Goal: Check status

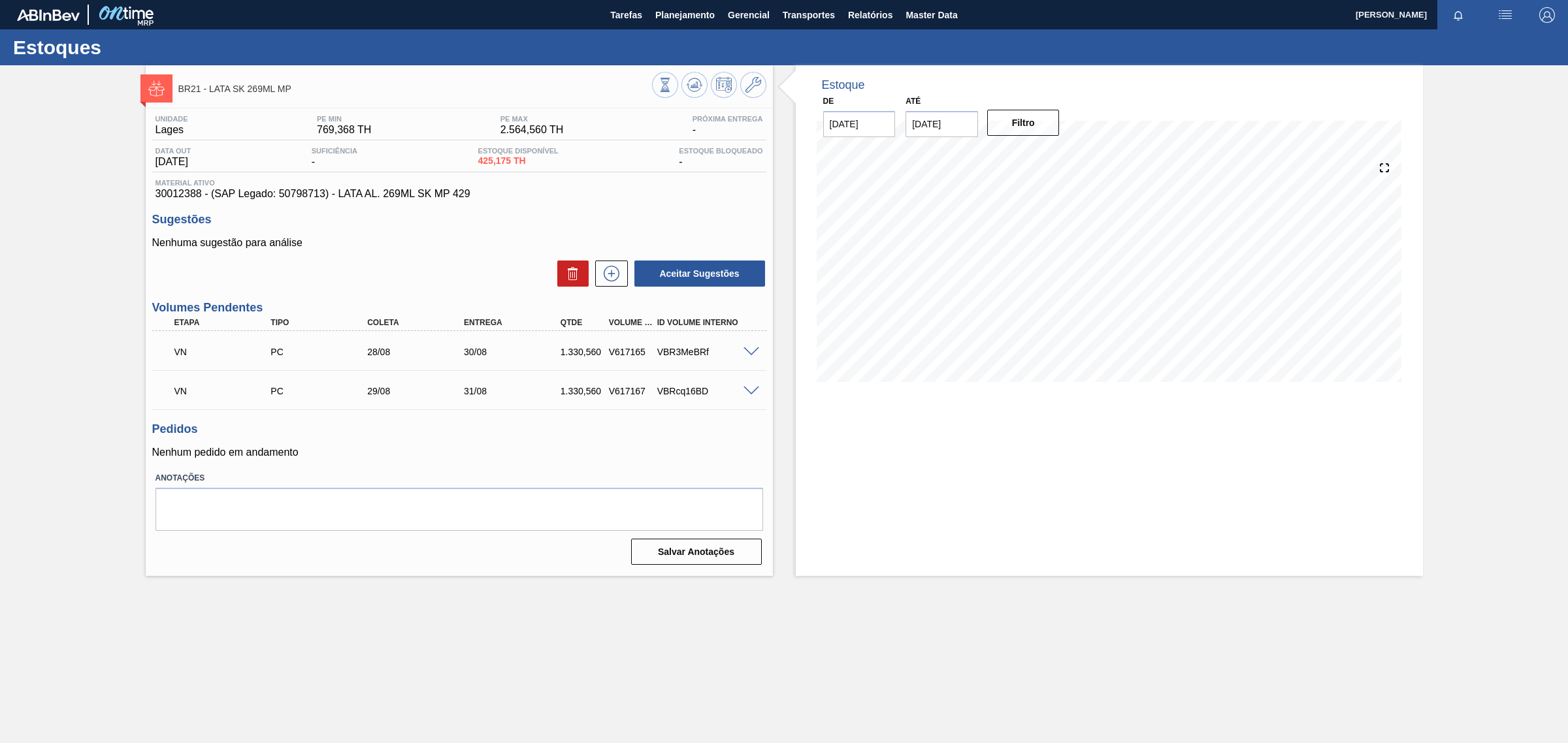
click at [750, 349] on span at bounding box center [751, 352] width 16 height 10
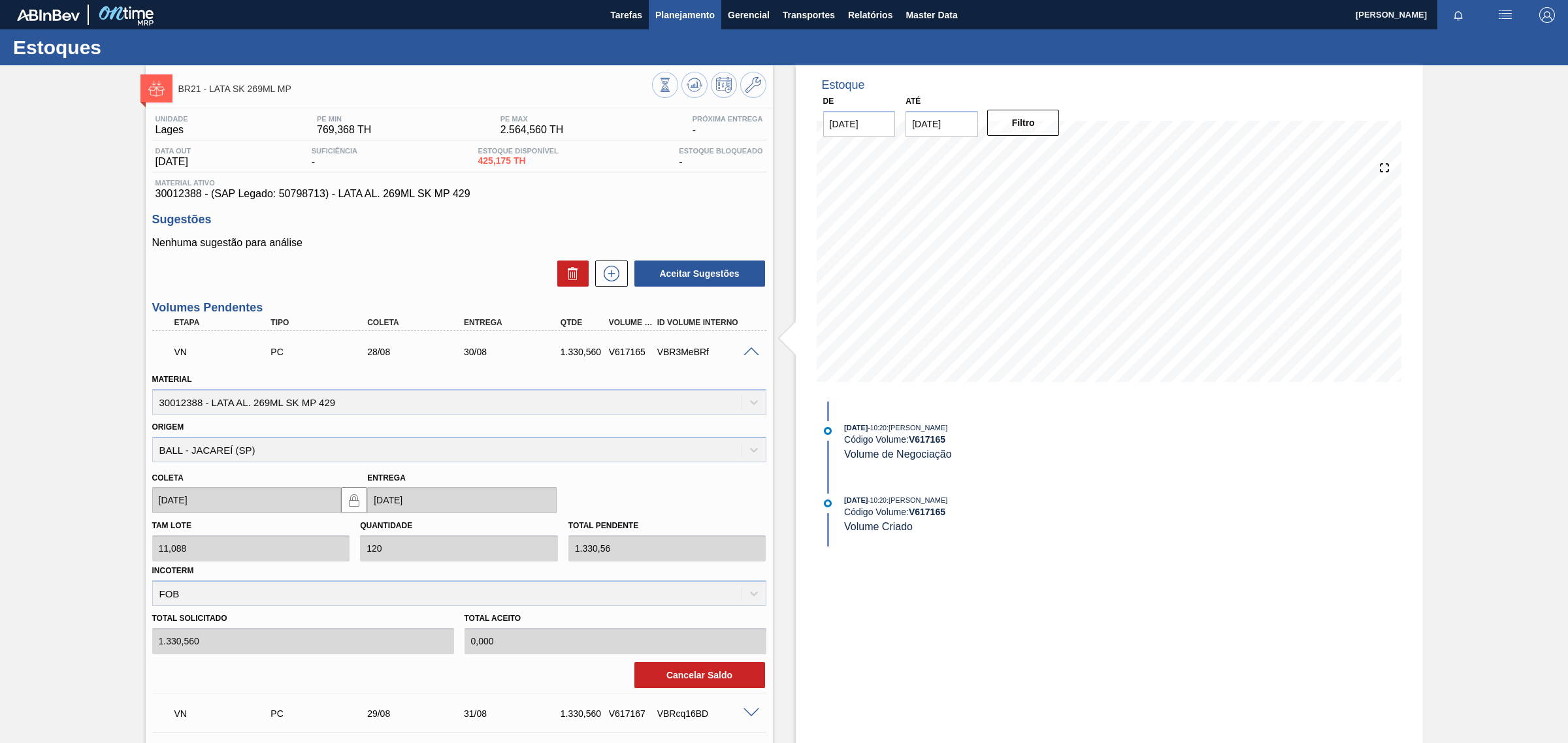
click at [690, 22] on span "Planejamento" at bounding box center [685, 15] width 59 height 15
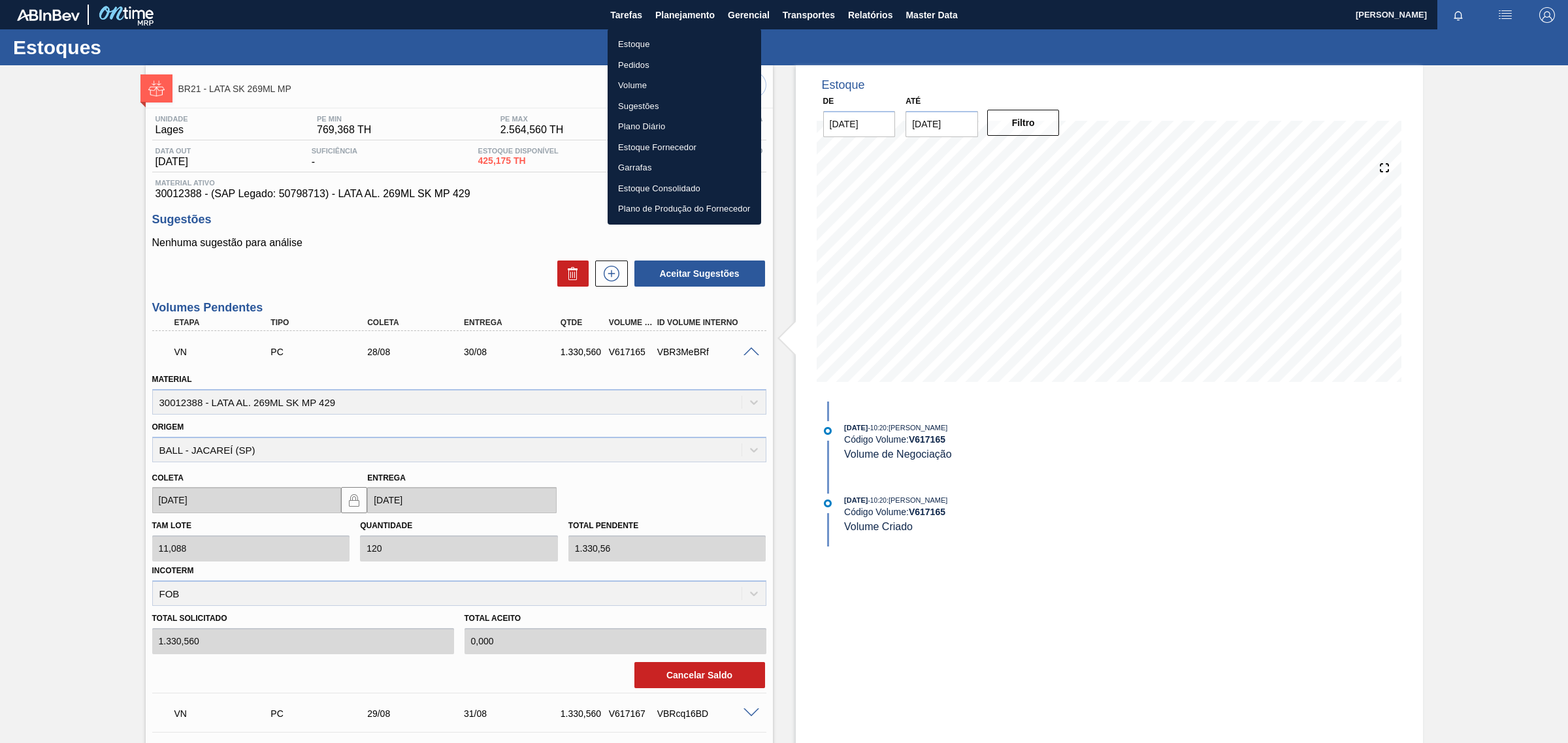
click at [648, 58] on li "Pedidos" at bounding box center [684, 65] width 154 height 21
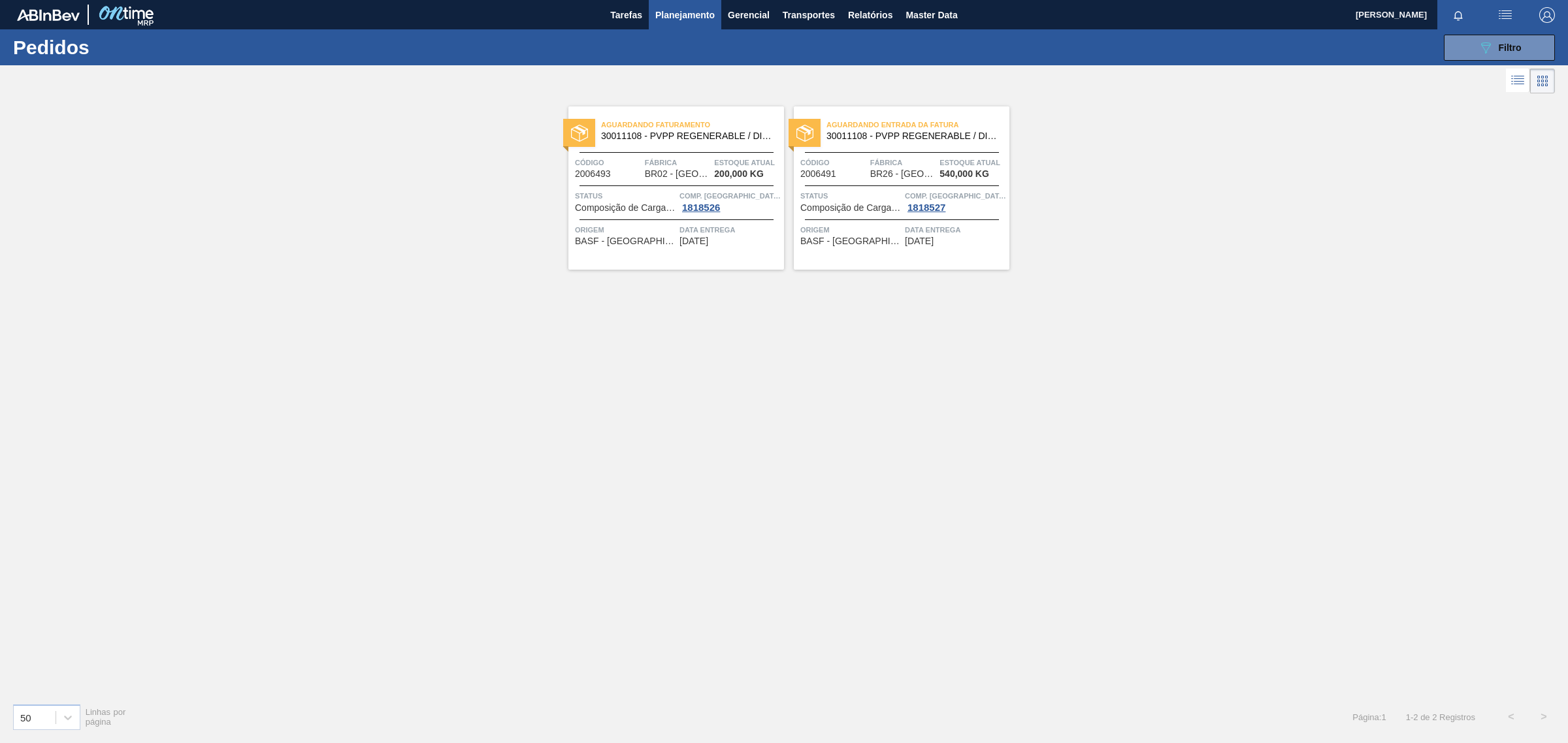
click at [836, 451] on div "Aguardando Faturamento 30011108 - PVPP REGENERABLE / DIVERGAN RS Código 2006493…" at bounding box center [784, 394] width 1568 height 596
click at [1517, 46] on span "Filtro" at bounding box center [1510, 47] width 23 height 11
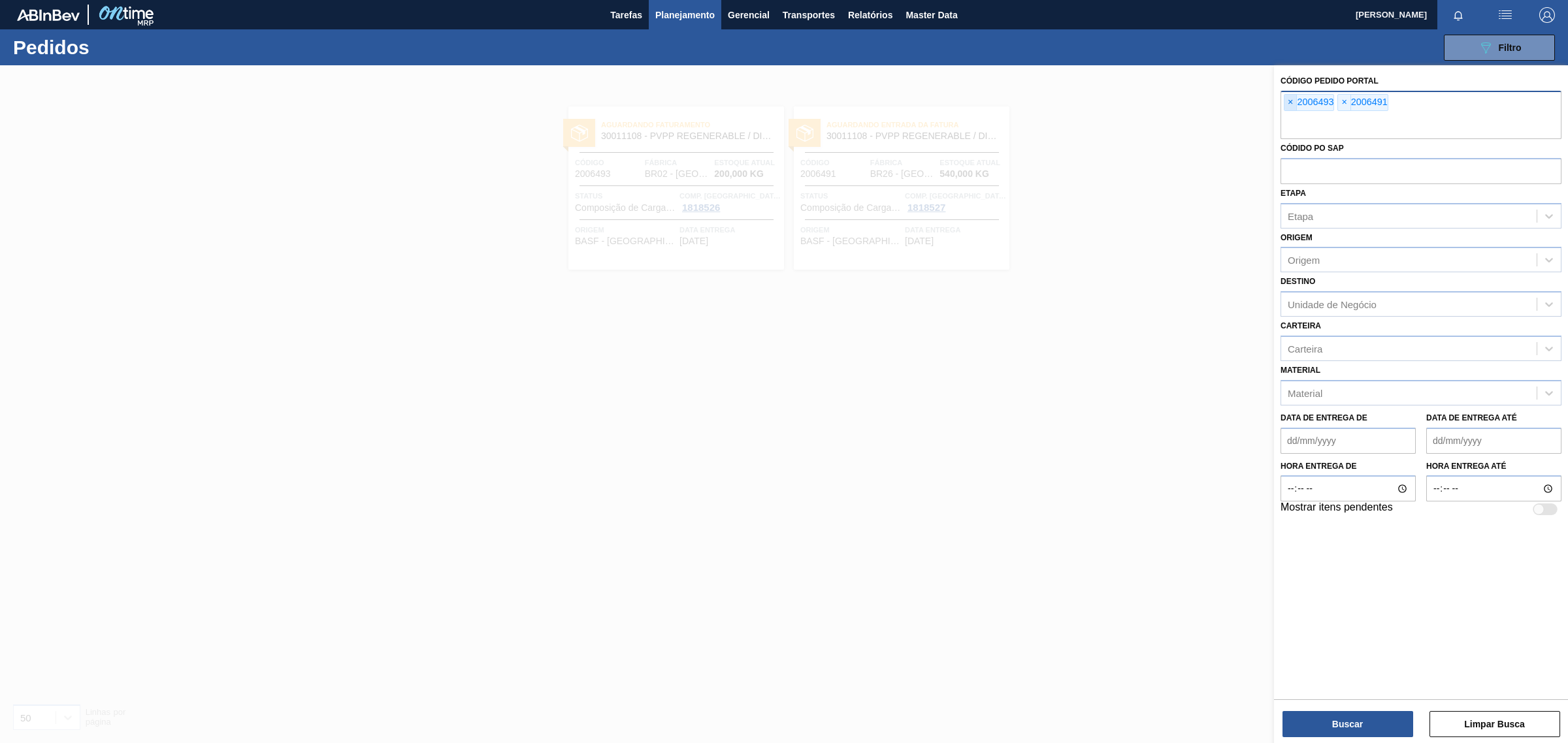
click at [1285, 102] on span "×" at bounding box center [1290, 102] width 13 height 15
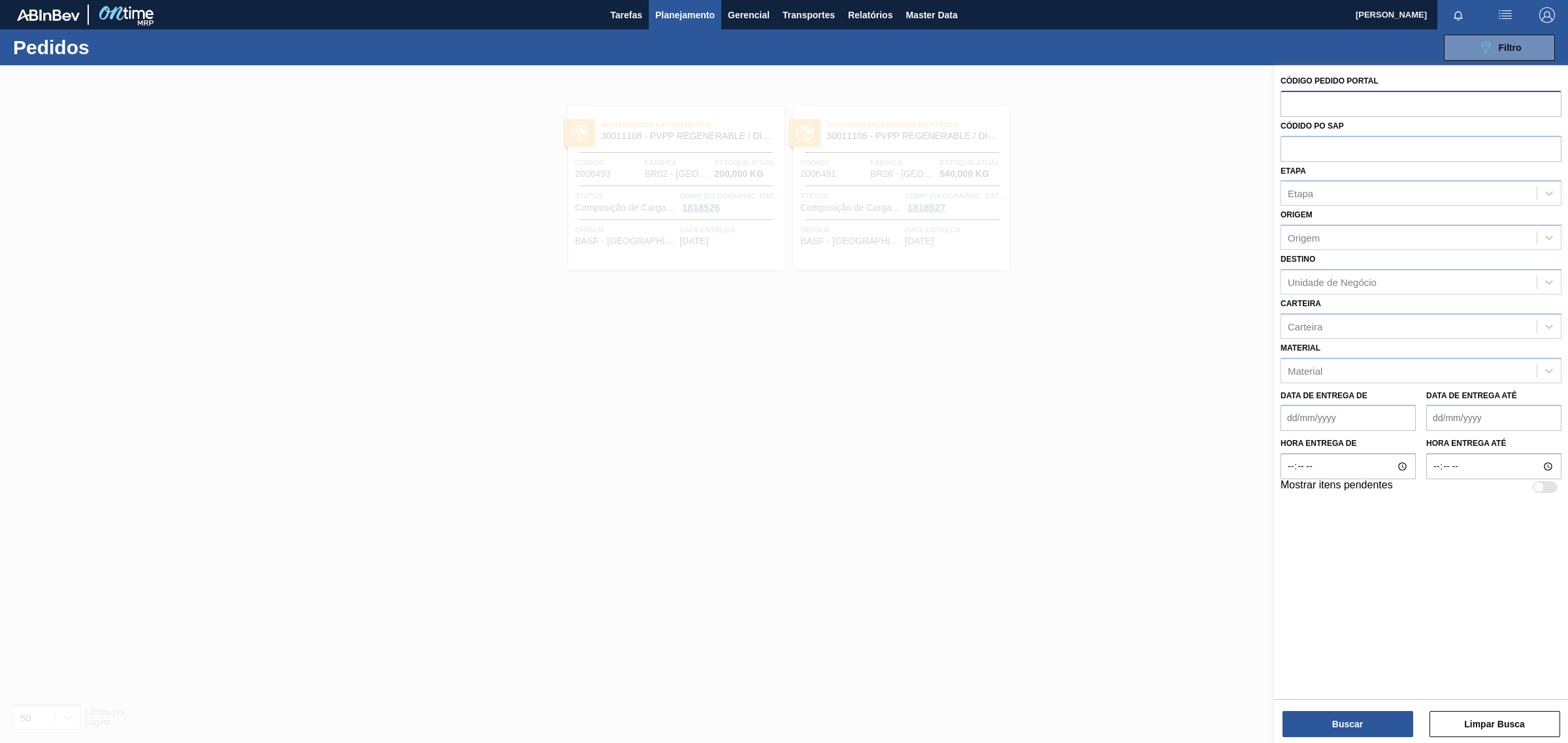
paste input "text"
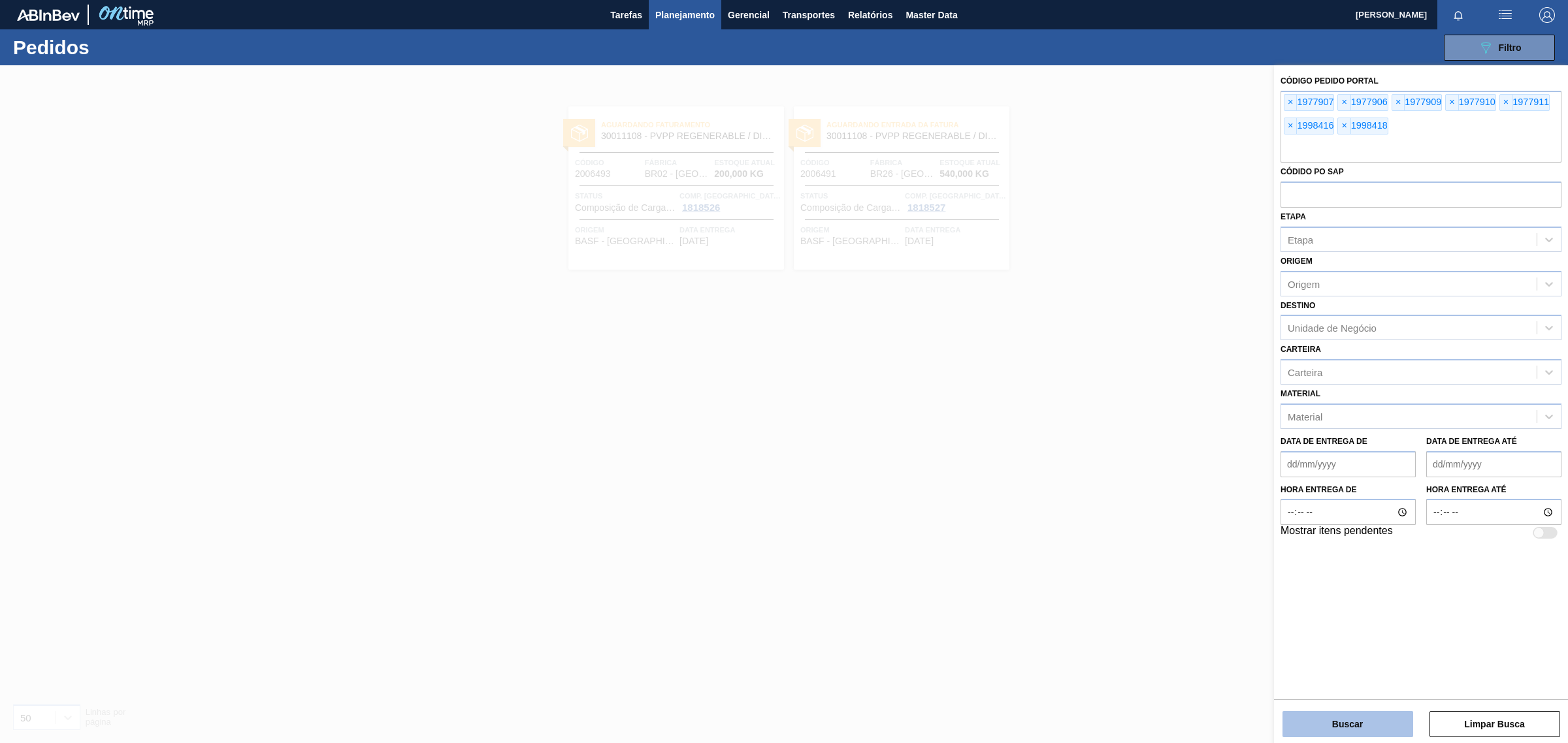
click at [1391, 728] on button "Buscar" at bounding box center [1347, 723] width 130 height 26
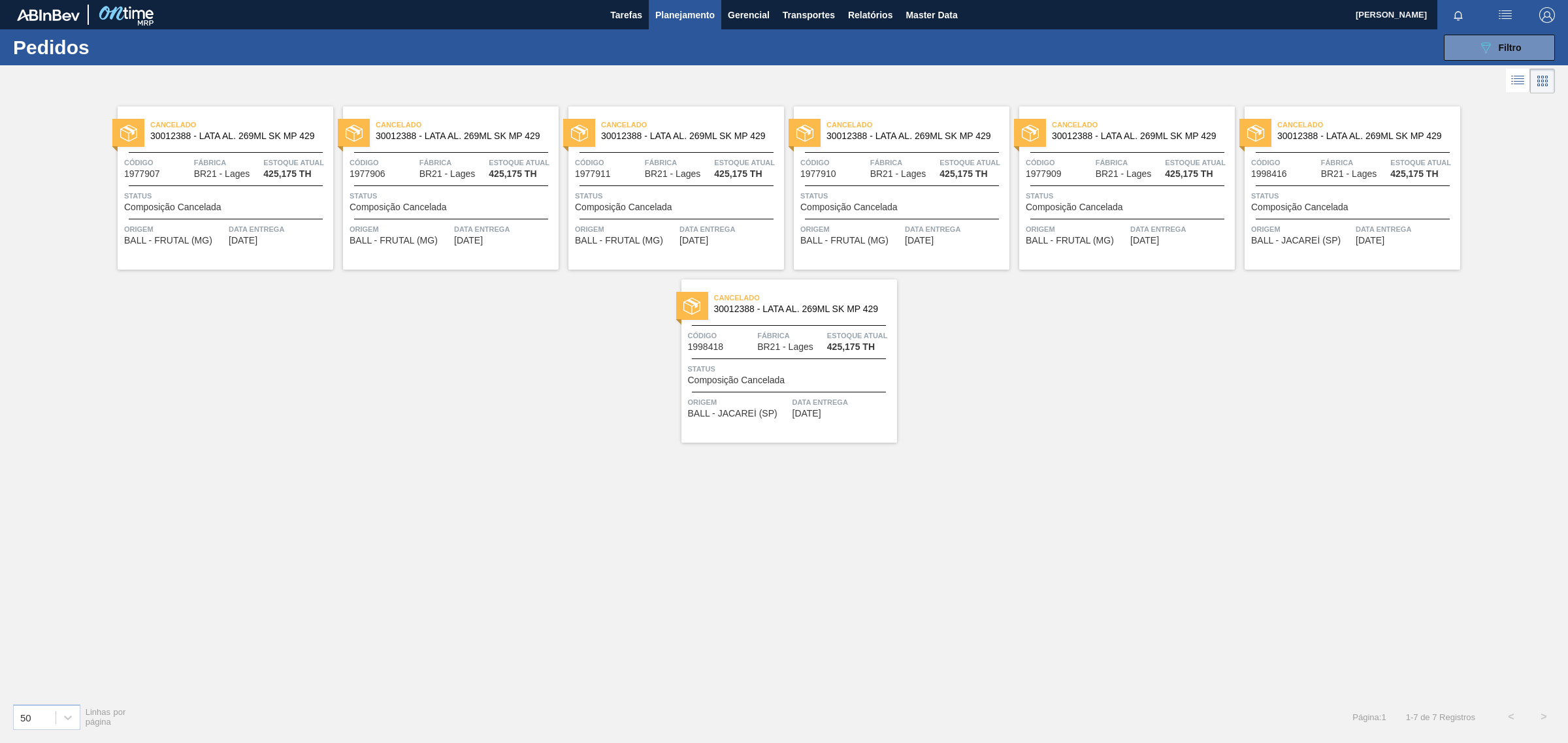
click at [276, 204] on div "Status Composição Cancelada" at bounding box center [227, 201] width 206 height 23
click at [237, 222] on div "Origem BALL - FRUTAL (MG) Data entrega 20/08/2025" at bounding box center [226, 232] width 216 height 27
click at [484, 192] on span "Status" at bounding box center [452, 196] width 206 height 13
click at [650, 182] on div "Cancelado 30012388 - LATA AL. 269ML SK MP 429 Código 1977911 Fábrica BR21 - Lag…" at bounding box center [676, 188] width 216 height 163
click at [880, 186] on div at bounding box center [901, 185] width 194 height 1
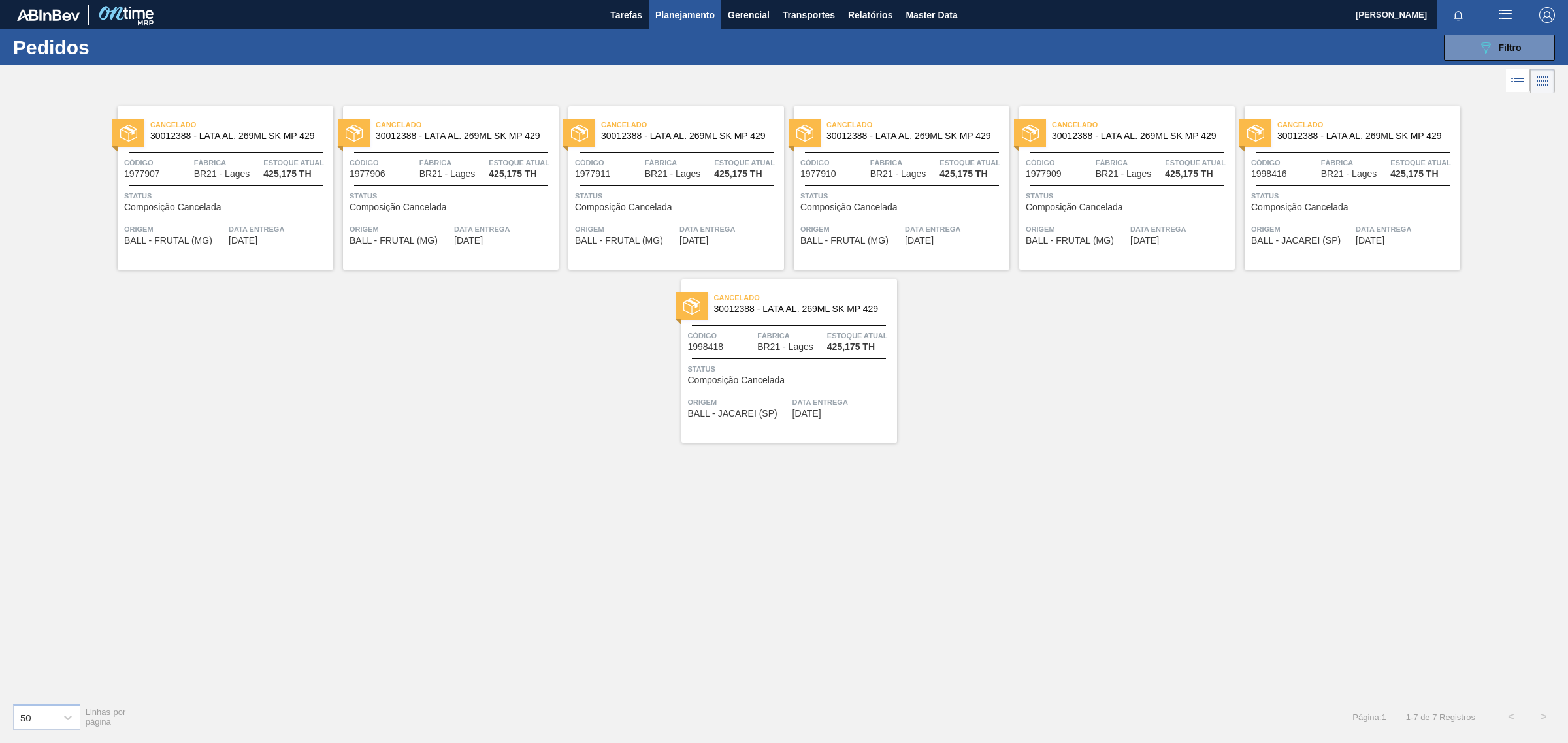
click at [1052, 185] on div at bounding box center [1127, 185] width 194 height 1
click at [1355, 204] on div "Status Composição Cancelada" at bounding box center [1354, 201] width 206 height 23
click at [763, 385] on span "Composição Cancelada" at bounding box center [736, 380] width 97 height 10
